Goal: Task Accomplishment & Management: Manage account settings

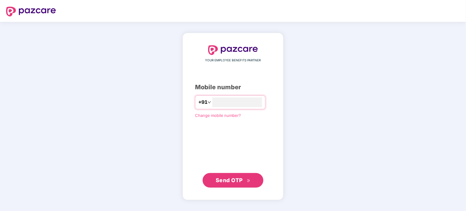
type input "**********"
click at [237, 181] on span "Send OTP" at bounding box center [229, 180] width 27 height 6
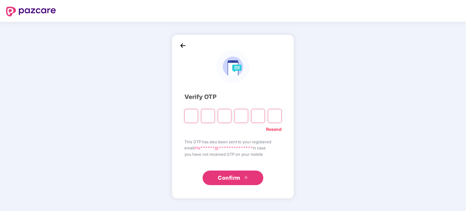
type input "*"
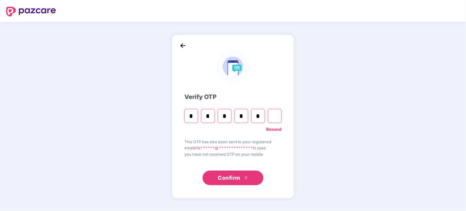
type input "*"
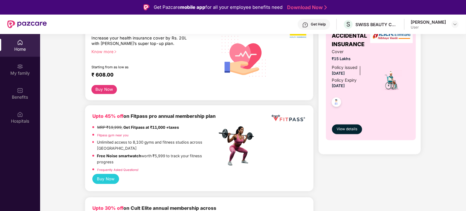
scroll to position [101, 0]
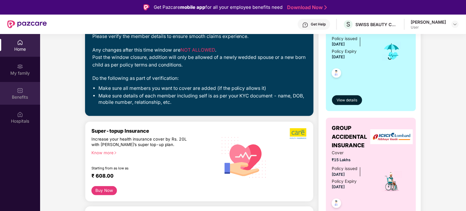
click at [19, 95] on div "Benefits" at bounding box center [20, 97] width 40 height 6
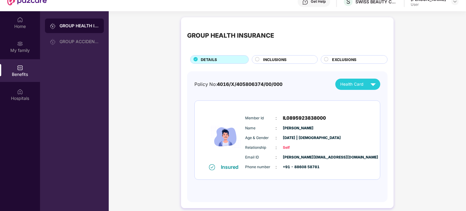
scroll to position [34, 0]
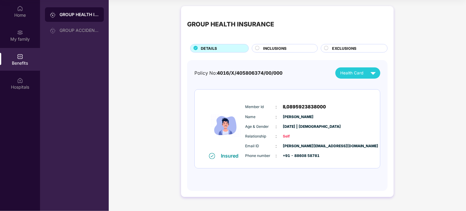
click at [264, 51] on div "INCLUSIONS" at bounding box center [287, 49] width 54 height 7
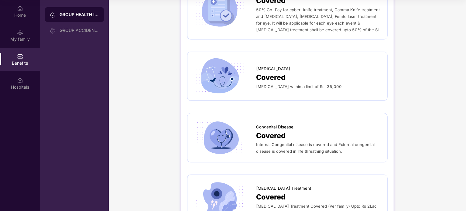
scroll to position [1163, 0]
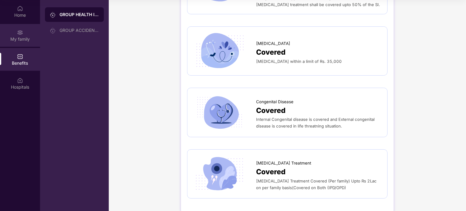
click at [14, 36] on div "My family" at bounding box center [20, 39] width 40 height 6
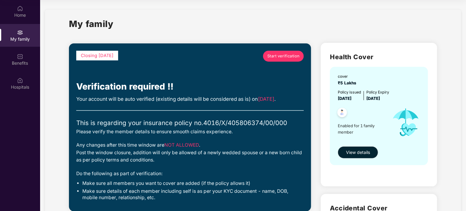
click at [288, 56] on span "Start verification" at bounding box center [283, 56] width 33 height 6
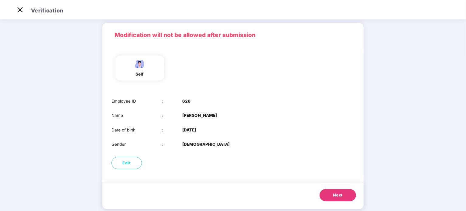
scroll to position [31, 0]
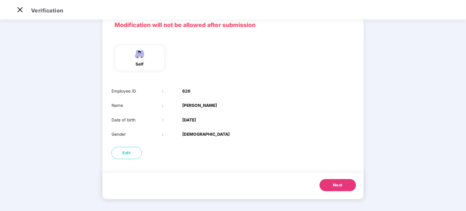
click at [343, 183] on button "Next" at bounding box center [338, 185] width 36 height 12
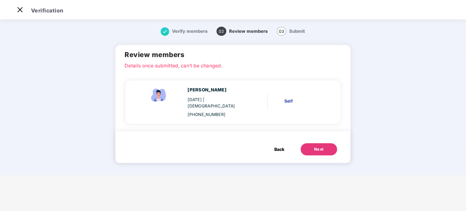
scroll to position [0, 0]
click at [289, 98] on div "Self" at bounding box center [303, 101] width 38 height 7
click at [317, 146] on div "Next" at bounding box center [319, 149] width 10 height 6
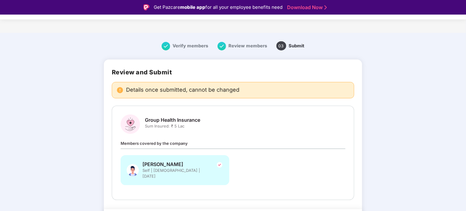
click at [172, 123] on span "Sum Insured: ₹ 5 Lac" at bounding box center [172, 126] width 55 height 6
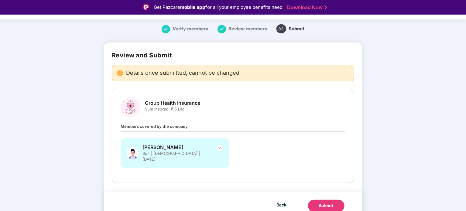
click at [329, 203] on button "Submit" at bounding box center [326, 206] width 36 height 12
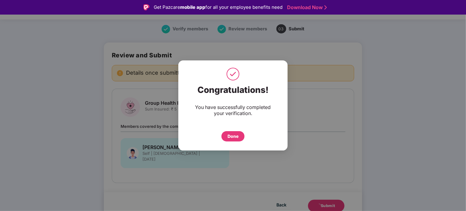
click at [236, 134] on div "Done" at bounding box center [233, 136] width 11 height 7
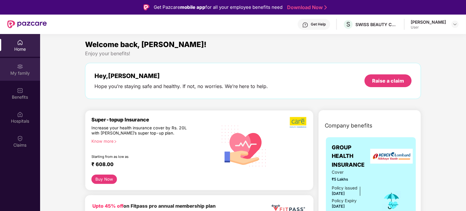
click at [21, 72] on div "My family" at bounding box center [20, 73] width 40 height 6
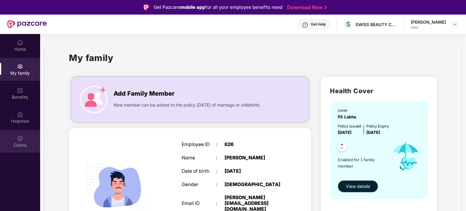
click at [15, 141] on div "Claims" at bounding box center [20, 141] width 40 height 23
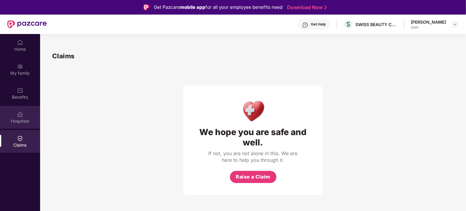
click at [21, 115] on img at bounding box center [20, 115] width 6 height 6
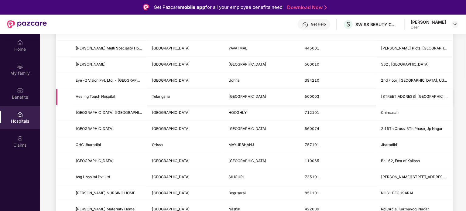
scroll to position [723, 0]
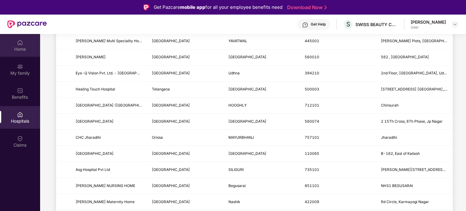
click at [19, 43] on img at bounding box center [20, 43] width 6 height 6
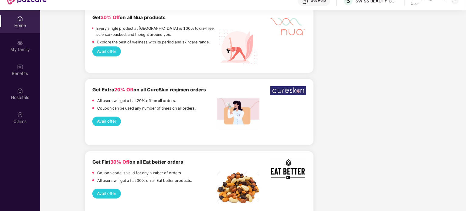
scroll to position [34, 0]
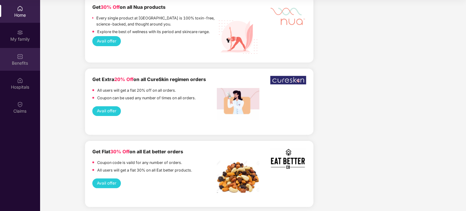
click at [13, 49] on div "Benefits" at bounding box center [20, 59] width 40 height 23
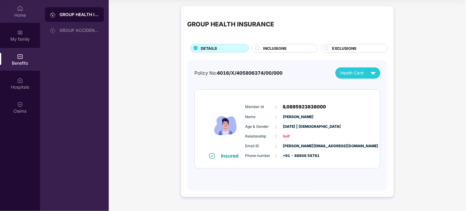
click at [19, 8] on img at bounding box center [20, 8] width 6 height 6
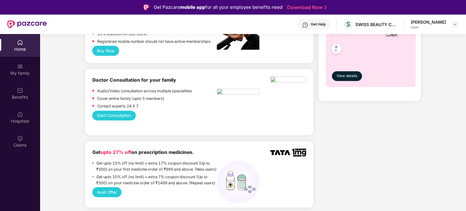
scroll to position [405, 0]
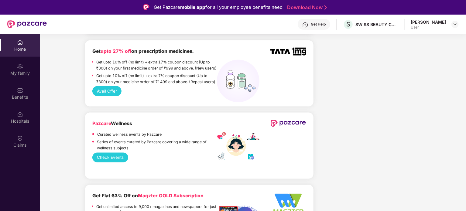
click at [163, 126] on div "Pazcare Wellness" at bounding box center [154, 124] width 125 height 8
click at [120, 163] on button "Check Events" at bounding box center [110, 158] width 36 height 10
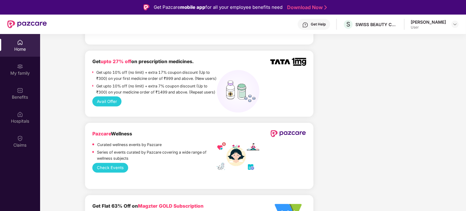
scroll to position [0, 0]
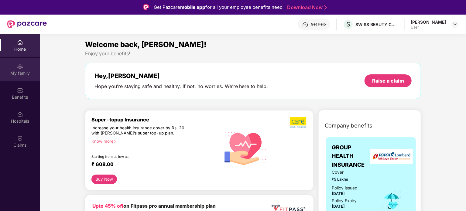
click at [18, 73] on div "My family" at bounding box center [20, 73] width 40 height 6
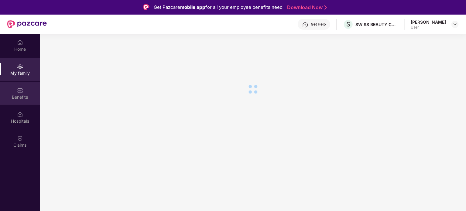
click at [19, 88] on img at bounding box center [20, 91] width 6 height 6
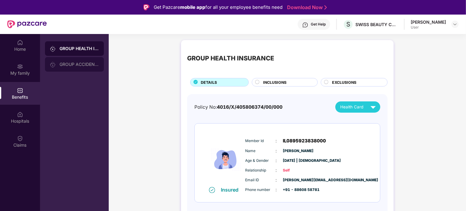
click at [81, 60] on div "GROUP ACCIDENTAL INSURANCE" at bounding box center [74, 64] width 59 height 15
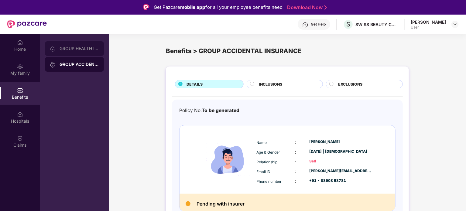
click at [85, 50] on div "GROUP HEALTH INSURANCE" at bounding box center [80, 48] width 40 height 5
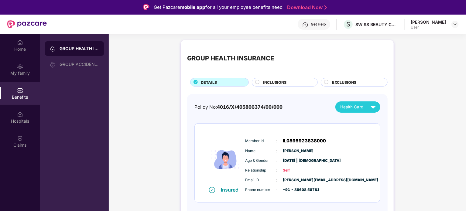
click at [289, 81] on div "INCLUSIONS" at bounding box center [287, 83] width 54 height 7
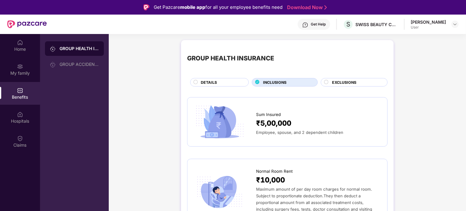
click at [346, 83] on span "EXCLUSIONS" at bounding box center [344, 83] width 24 height 6
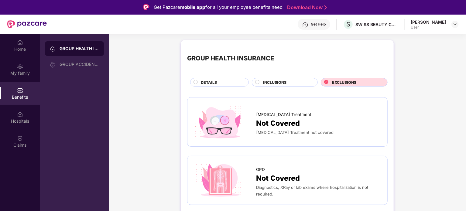
click at [211, 83] on span "DETAILS" at bounding box center [209, 83] width 16 height 6
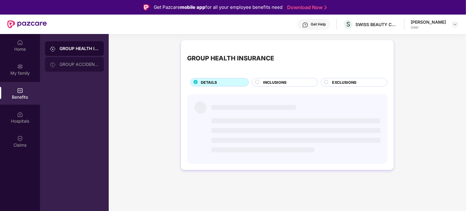
click at [66, 63] on div "GROUP ACCIDENTAL INSURANCE" at bounding box center [80, 64] width 40 height 5
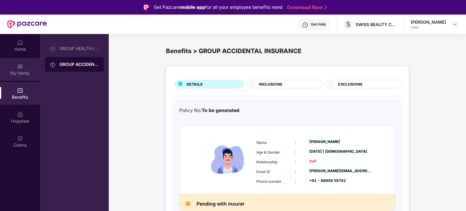
click at [21, 70] on div "My family" at bounding box center [20, 73] width 40 height 6
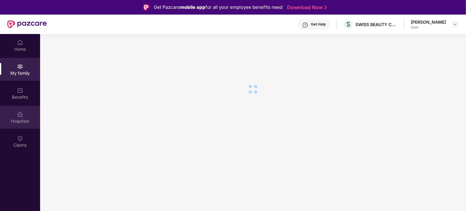
click at [25, 119] on div "Hospitals" at bounding box center [20, 121] width 40 height 6
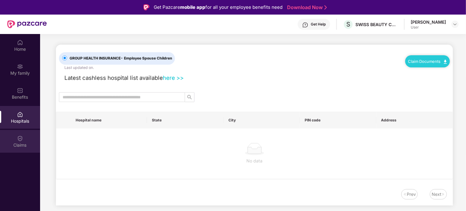
click at [23, 140] on div "Claims" at bounding box center [20, 141] width 40 height 23
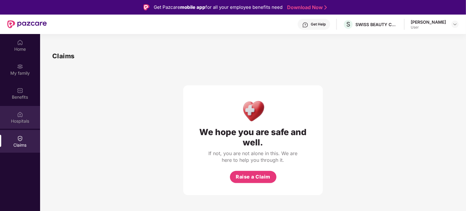
click at [22, 112] on img at bounding box center [20, 115] width 6 height 6
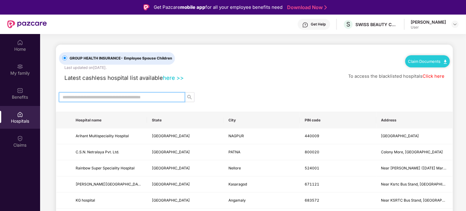
click at [137, 96] on input "text" at bounding box center [120, 97] width 114 height 7
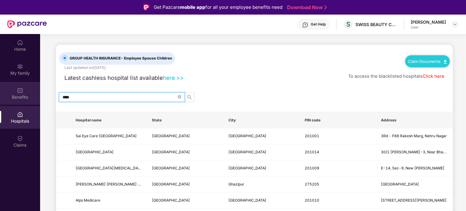
drag, startPoint x: 78, startPoint y: 97, endPoint x: 36, endPoint y: 97, distance: 42.9
click at [36, 97] on div "Home My family Benefits Hospitals Claims GROUP HEALTH INSURANCE - Employee Spou…" at bounding box center [233, 139] width 466 height 211
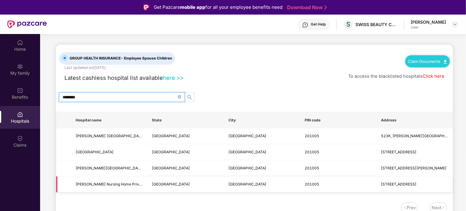
type input "********"
click at [394, 187] on span "S-42, Shalimar Garden Ext-1, Sahibabad" at bounding box center [414, 185] width 67 height 6
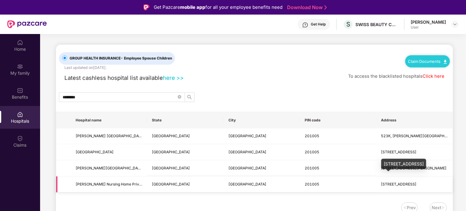
click at [395, 184] on span "S-42, Shalimar Garden Ext-1, Sahibabad" at bounding box center [399, 184] width 36 height 5
drag, startPoint x: 303, startPoint y: 184, endPoint x: 299, endPoint y: 185, distance: 4.0
click at [303, 184] on td "201005" at bounding box center [338, 185] width 76 height 16
click at [156, 184] on span "Uttar Pradesh" at bounding box center [171, 184] width 38 height 5
click at [421, 60] on link "Claim Documents" at bounding box center [427, 61] width 39 height 5
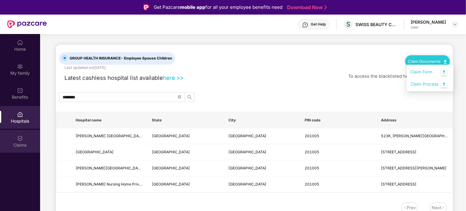
click at [23, 142] on div "Claims" at bounding box center [20, 141] width 40 height 23
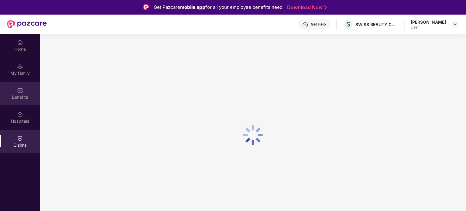
click at [22, 86] on div "Benefits" at bounding box center [20, 93] width 40 height 23
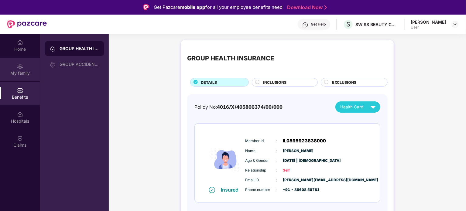
click at [22, 72] on div "My family" at bounding box center [20, 73] width 40 height 6
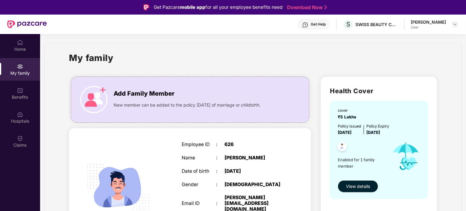
click at [40, 22] on img at bounding box center [27, 24] width 40 height 8
click at [24, 47] on div "Home" at bounding box center [20, 49] width 40 height 6
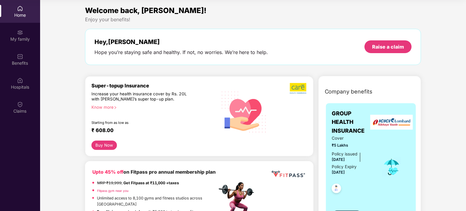
click at [114, 10] on span "Welcome back, [PERSON_NAME]!" at bounding box center [146, 10] width 122 height 9
